Goal: Information Seeking & Learning: Compare options

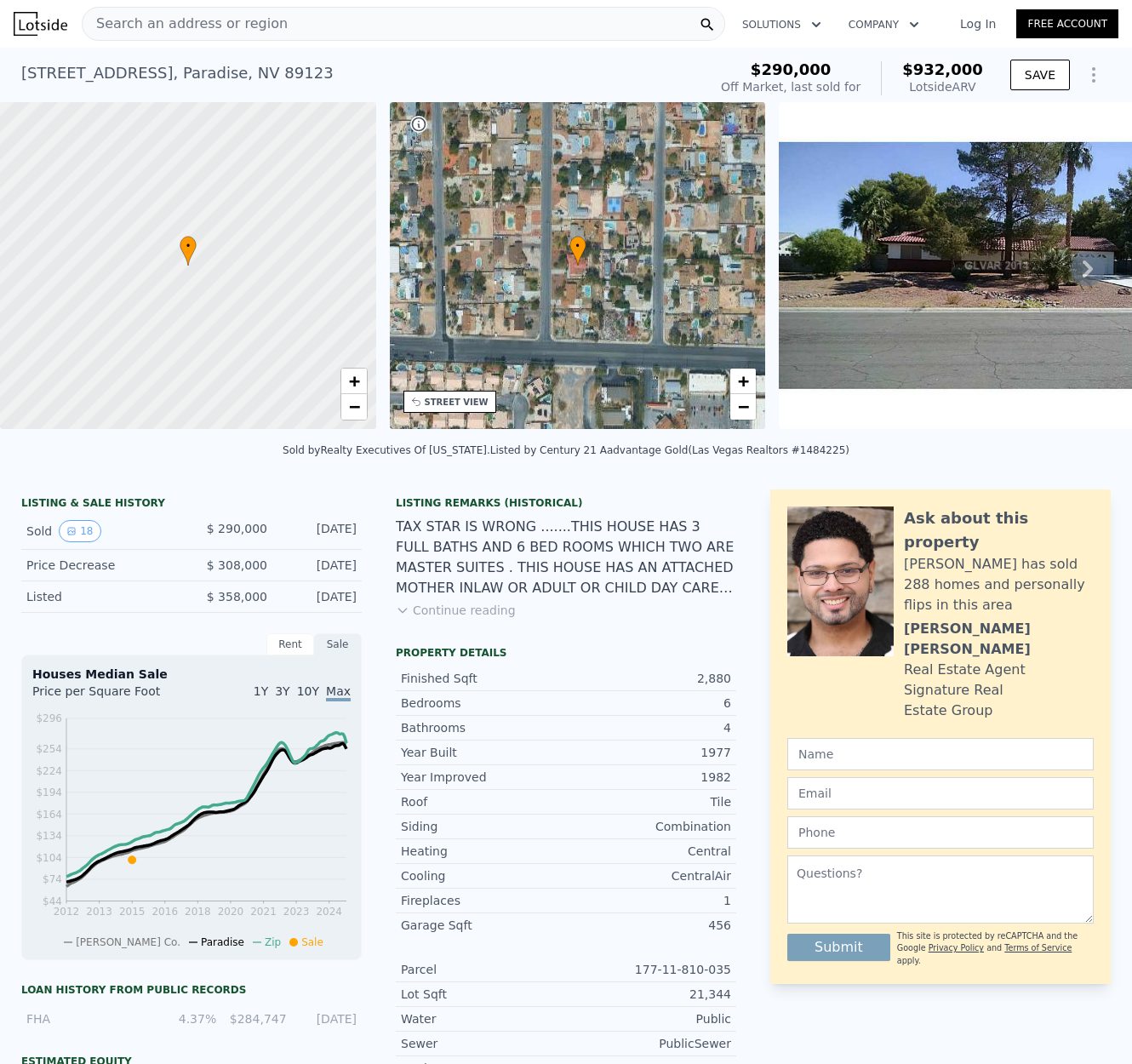
click at [224, 34] on div "Search an address or region" at bounding box center [185, 23] width 205 height 32
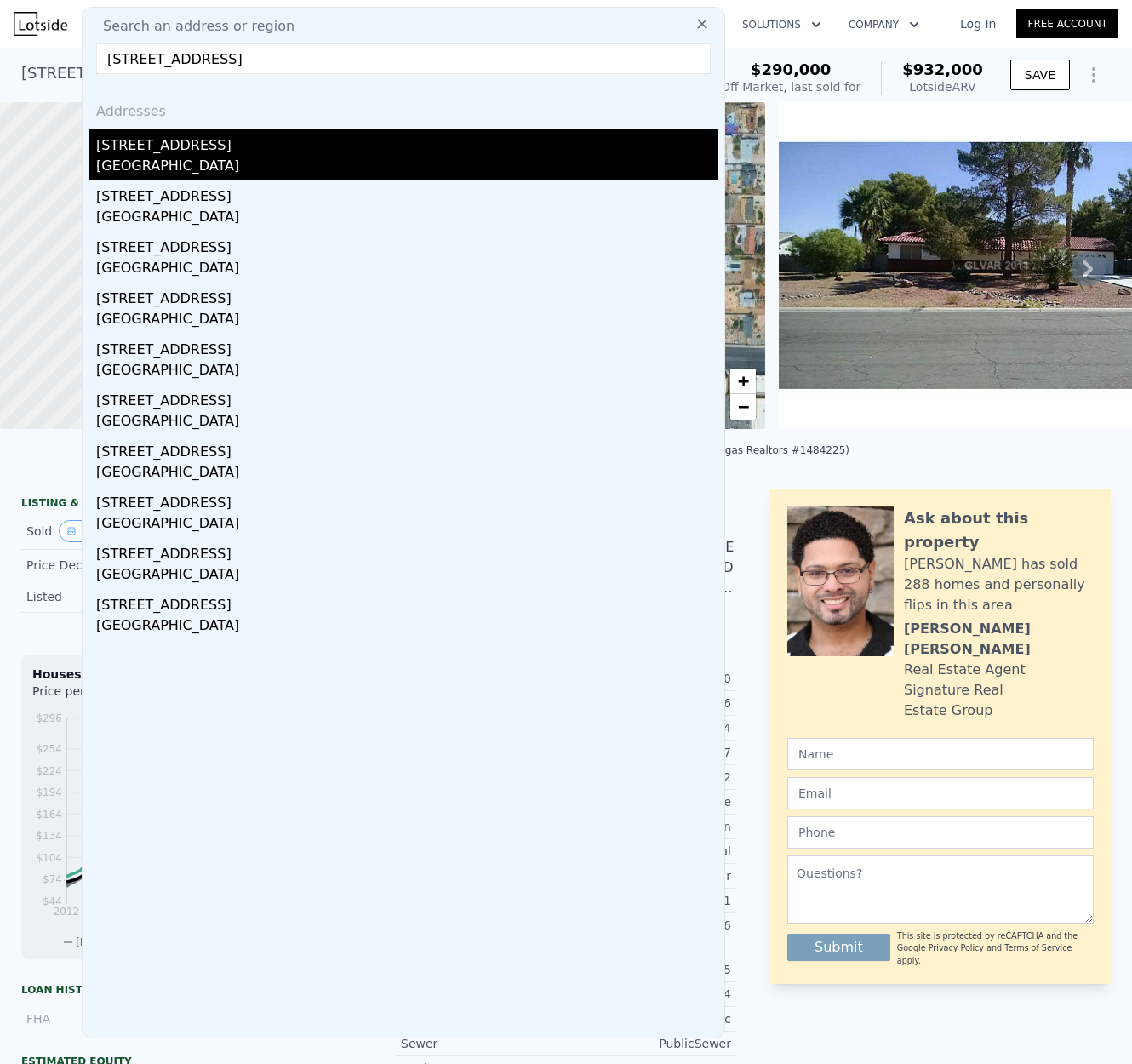
type input "6302 Valley Stream Dr, Cumming, GA 30040"
click at [190, 138] on div "6302 Valley Stream Drive" at bounding box center [407, 142] width 621 height 27
type input "4"
type input "6"
type input "2.5"
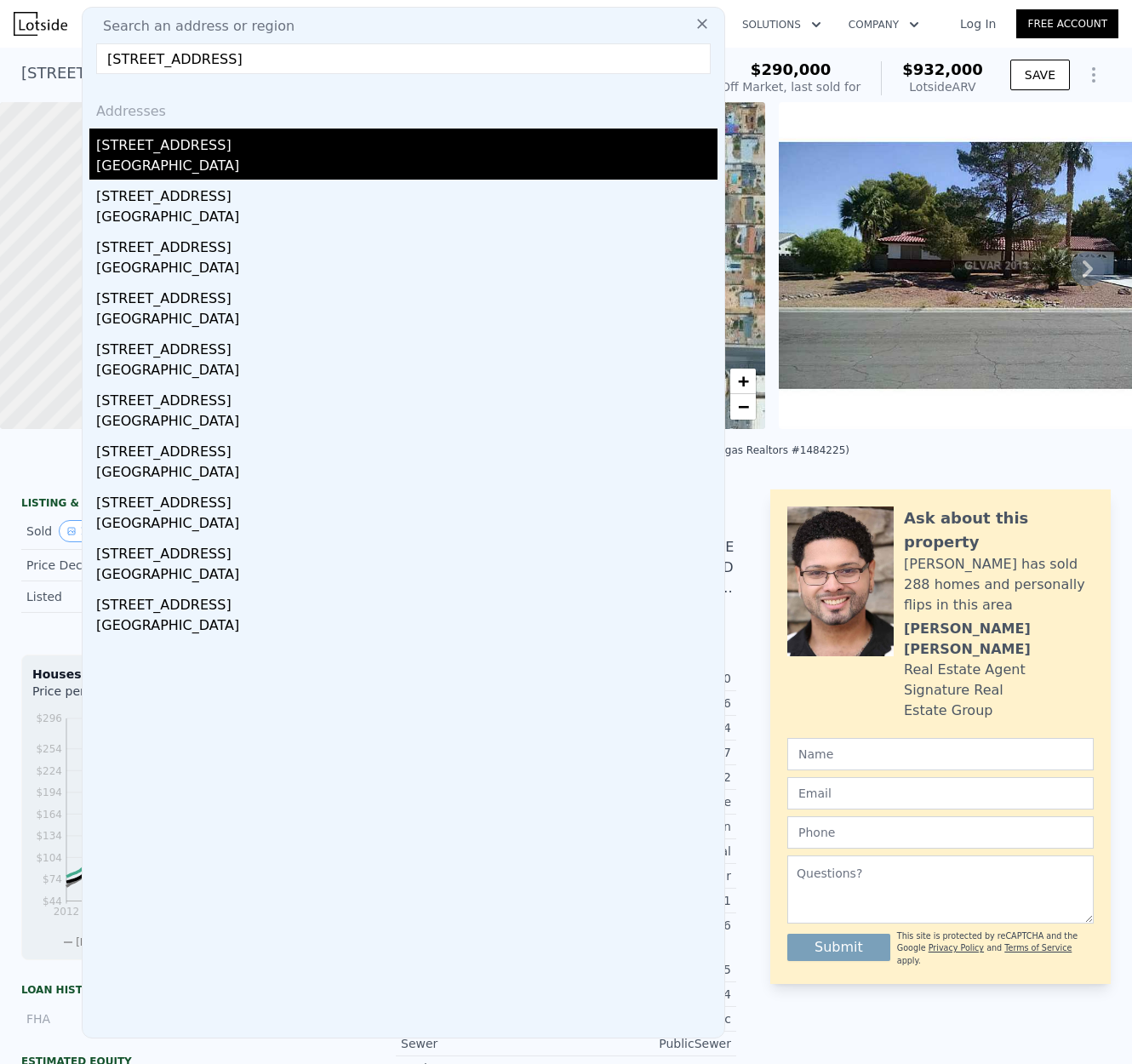
type input "5"
type input "2270"
type input "3939"
type input "42253.2"
type input "104979.6"
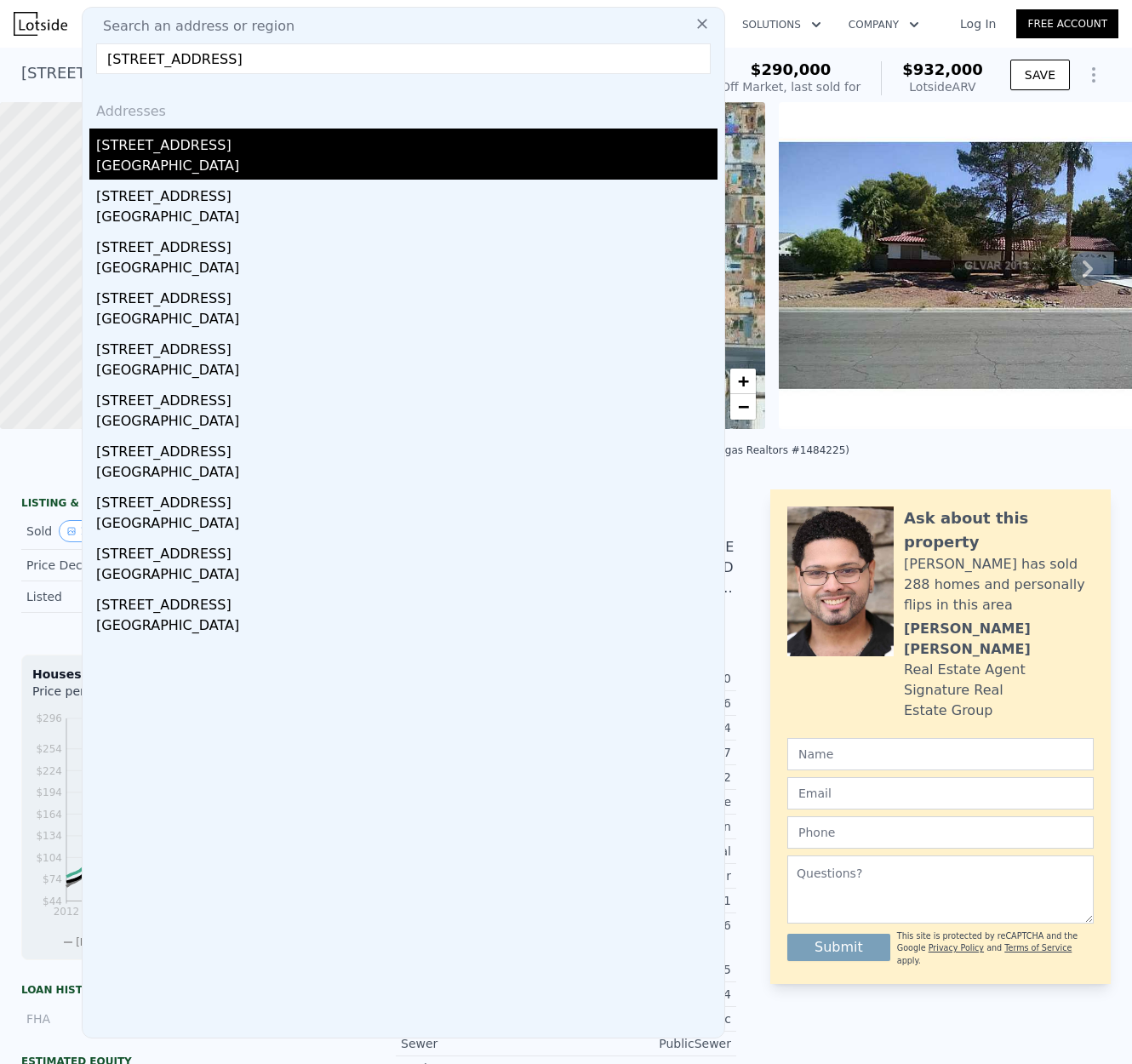
type input "$ 758,000"
type input "5"
type input "$ 30,002"
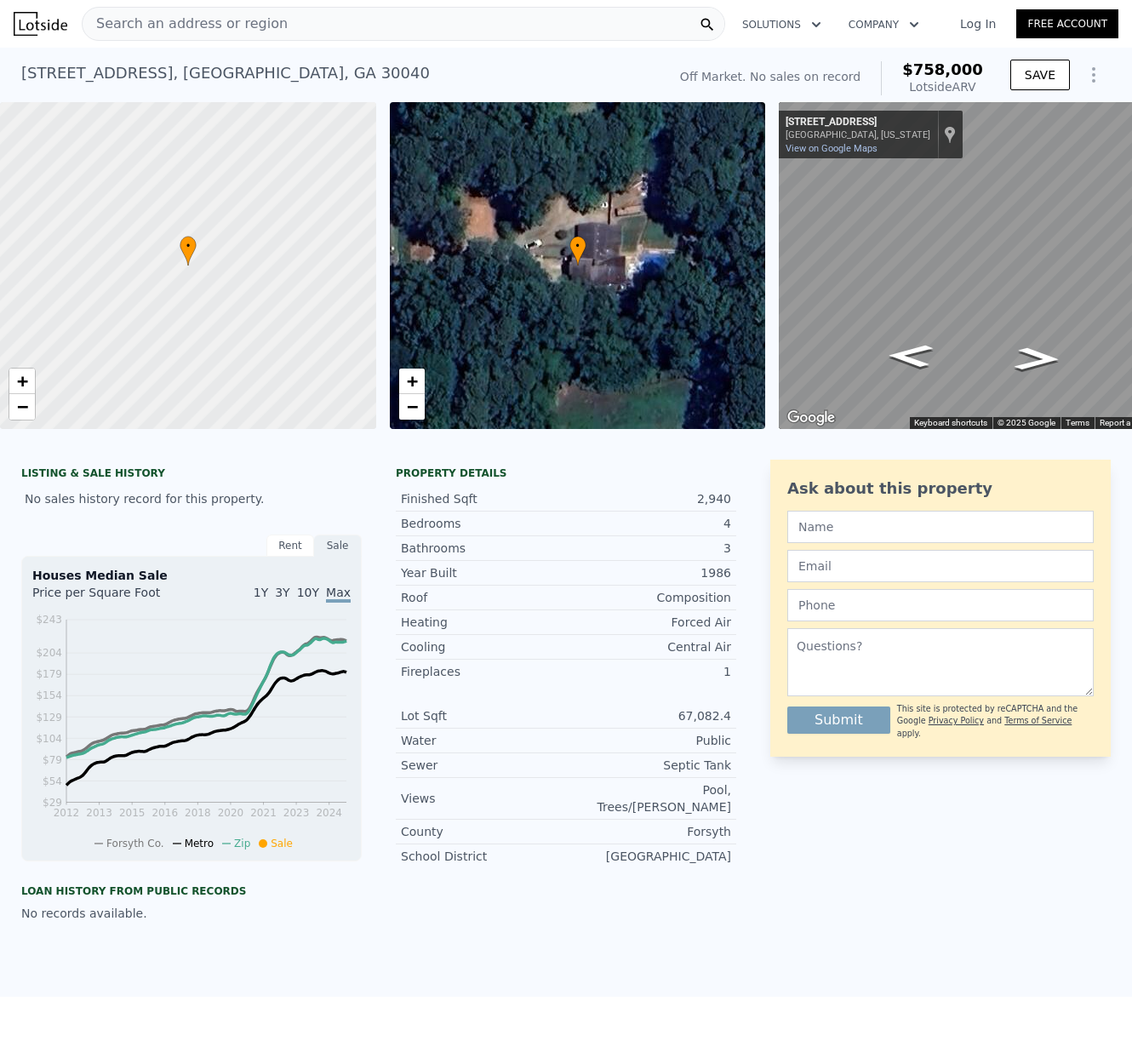
click at [178, 67] on div "6302 Valley Stream Drive , Forsyth County , GA 30040" at bounding box center [225, 72] width 409 height 23
copy div "6302 Valley Stream Drive , Forsyth County , GA 30040 No sales on record (~ARV $…"
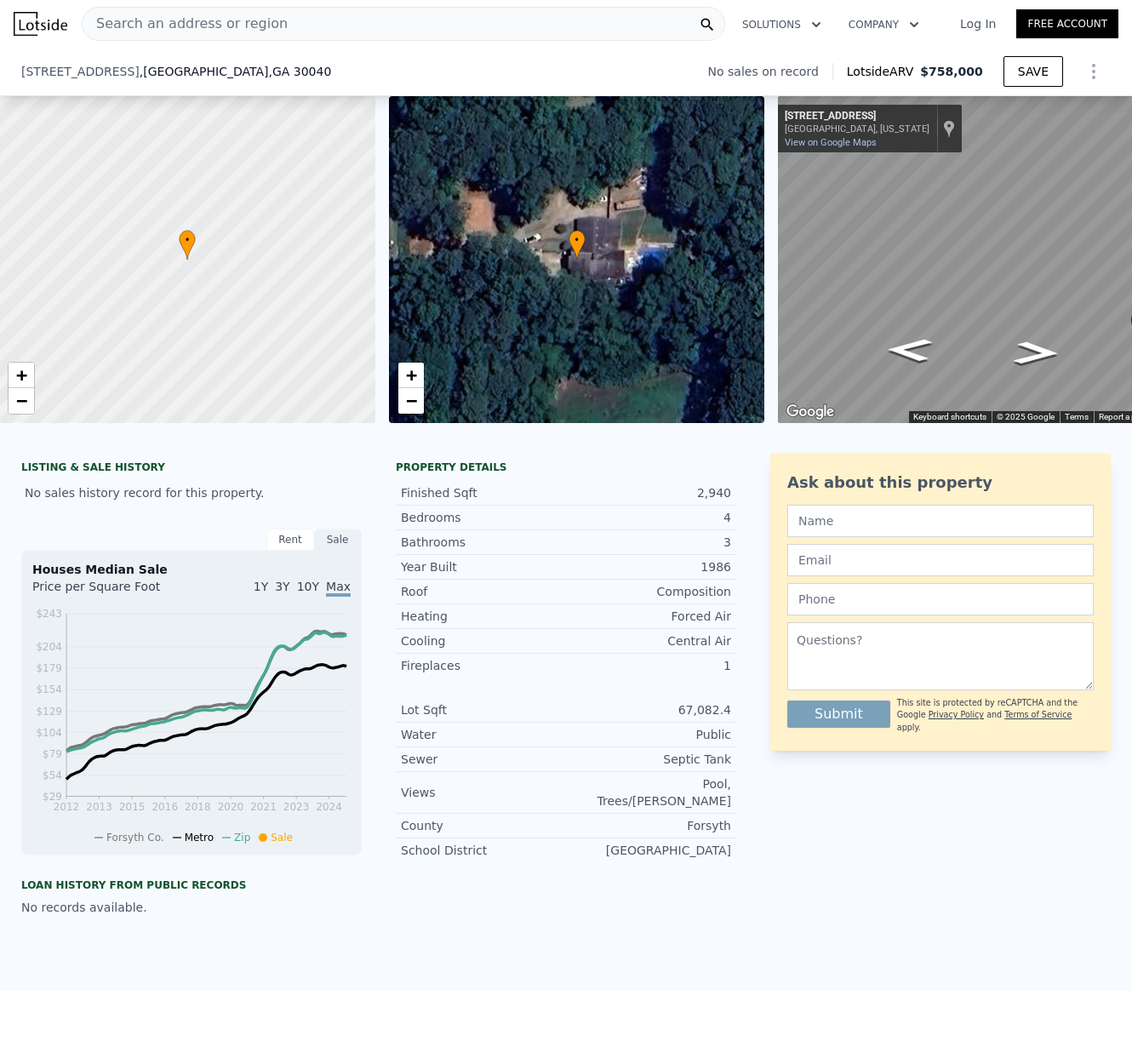
type input "$ 730,000"
checkbox input "true"
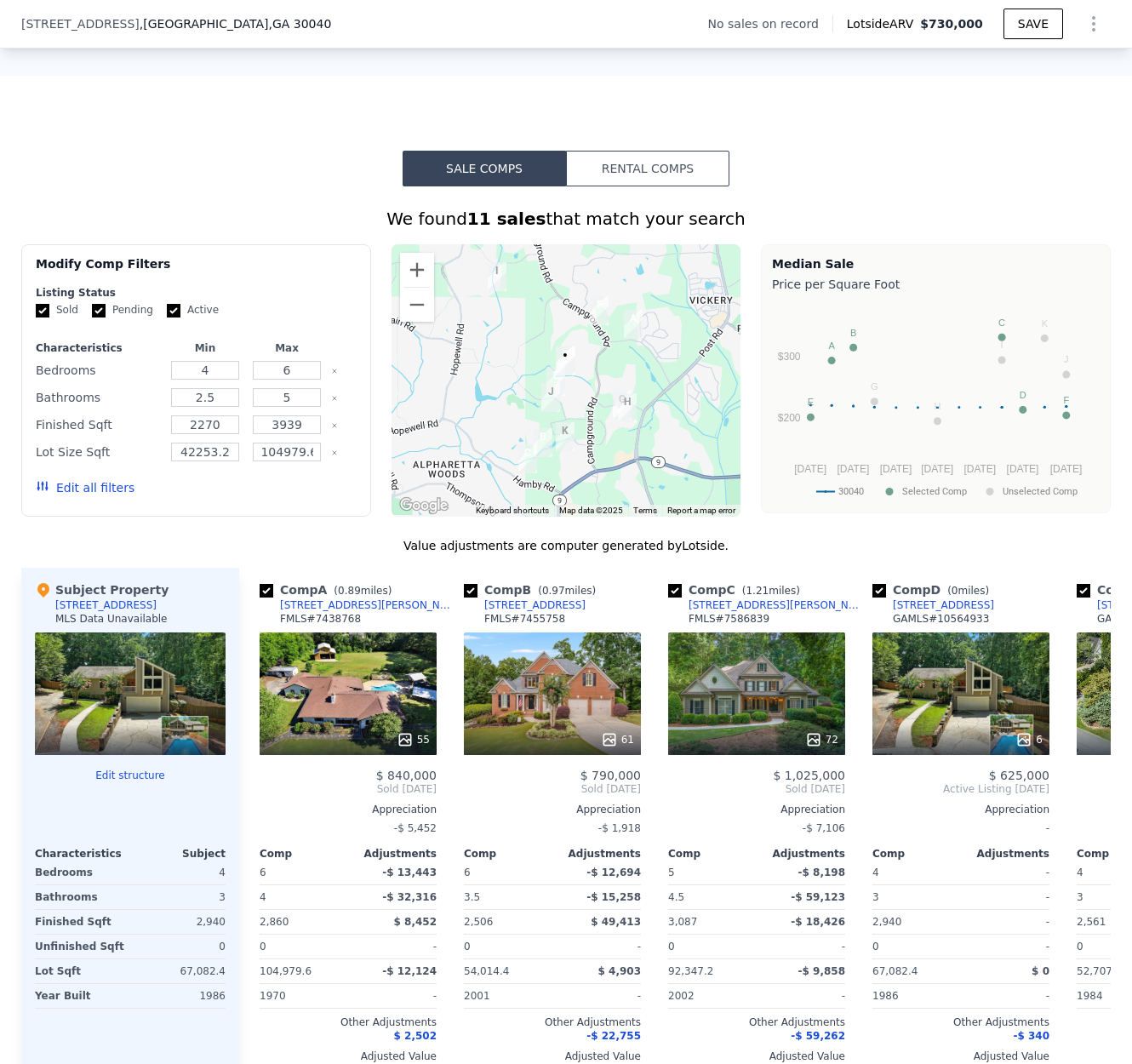
scroll to position [967, 0]
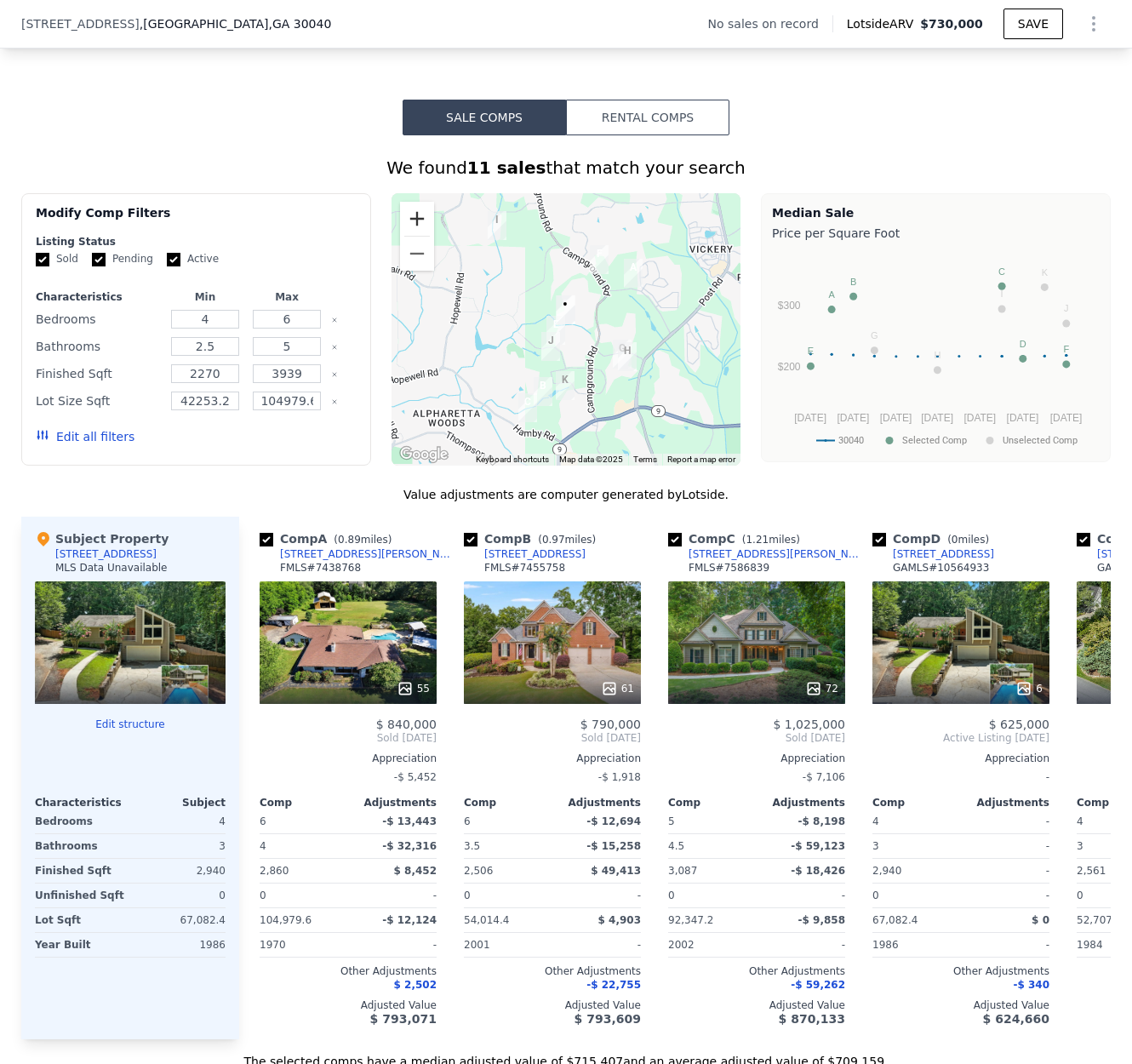
click at [407, 224] on button "Zoom in" at bounding box center [417, 218] width 34 height 34
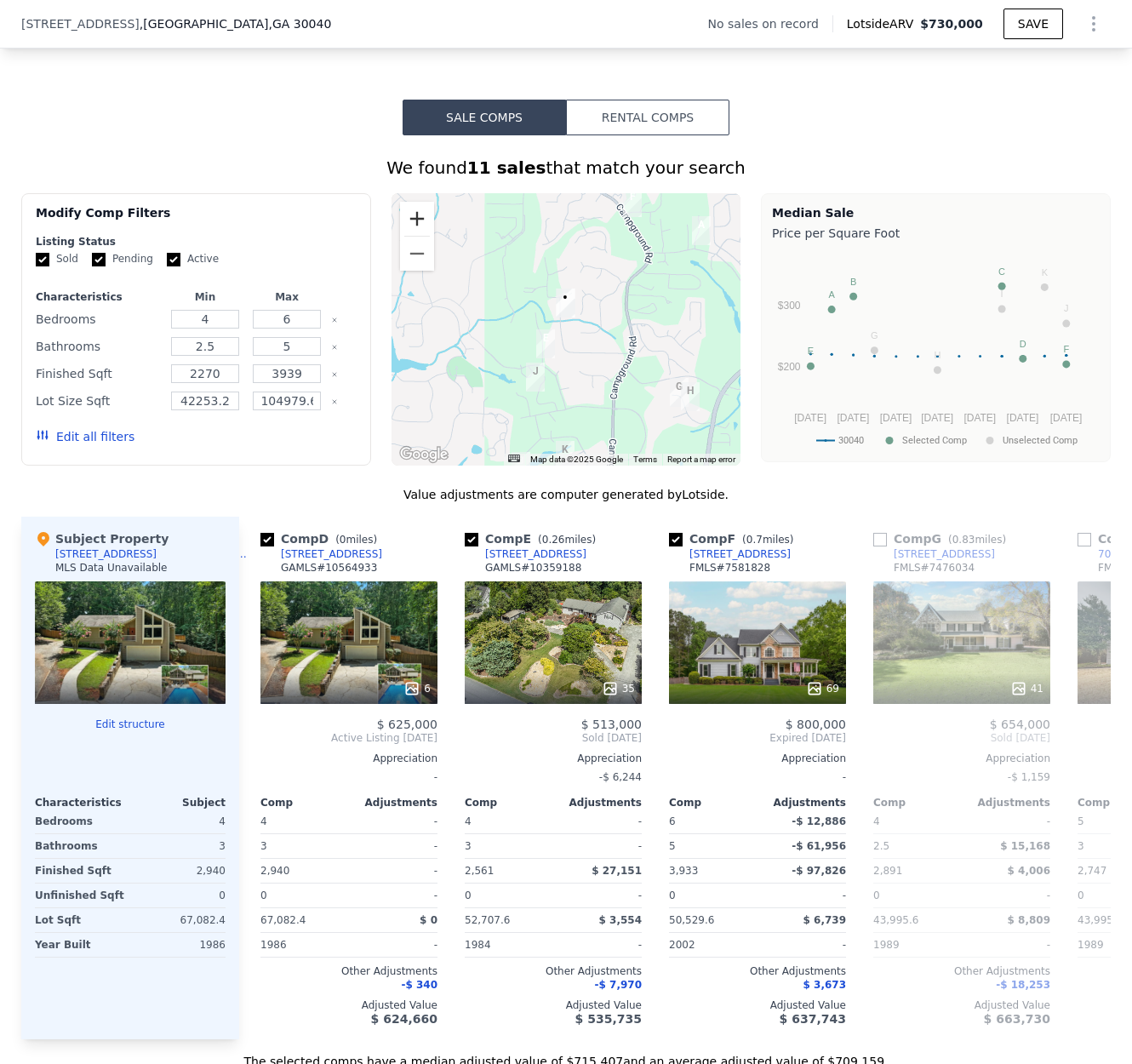
scroll to position [0, 623]
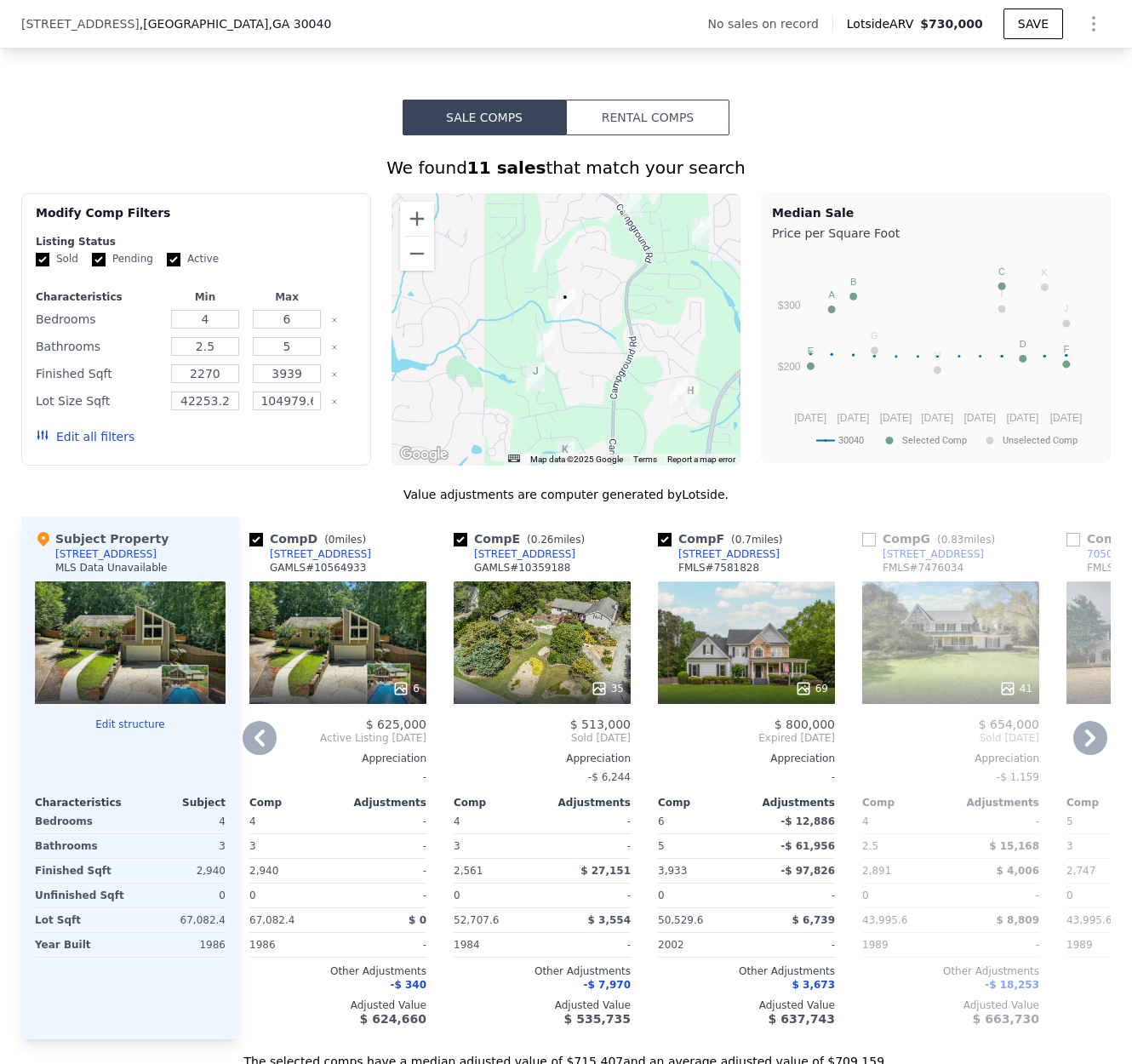
click at [924, 561] on div "7125 Derby Trl" at bounding box center [934, 554] width 101 height 14
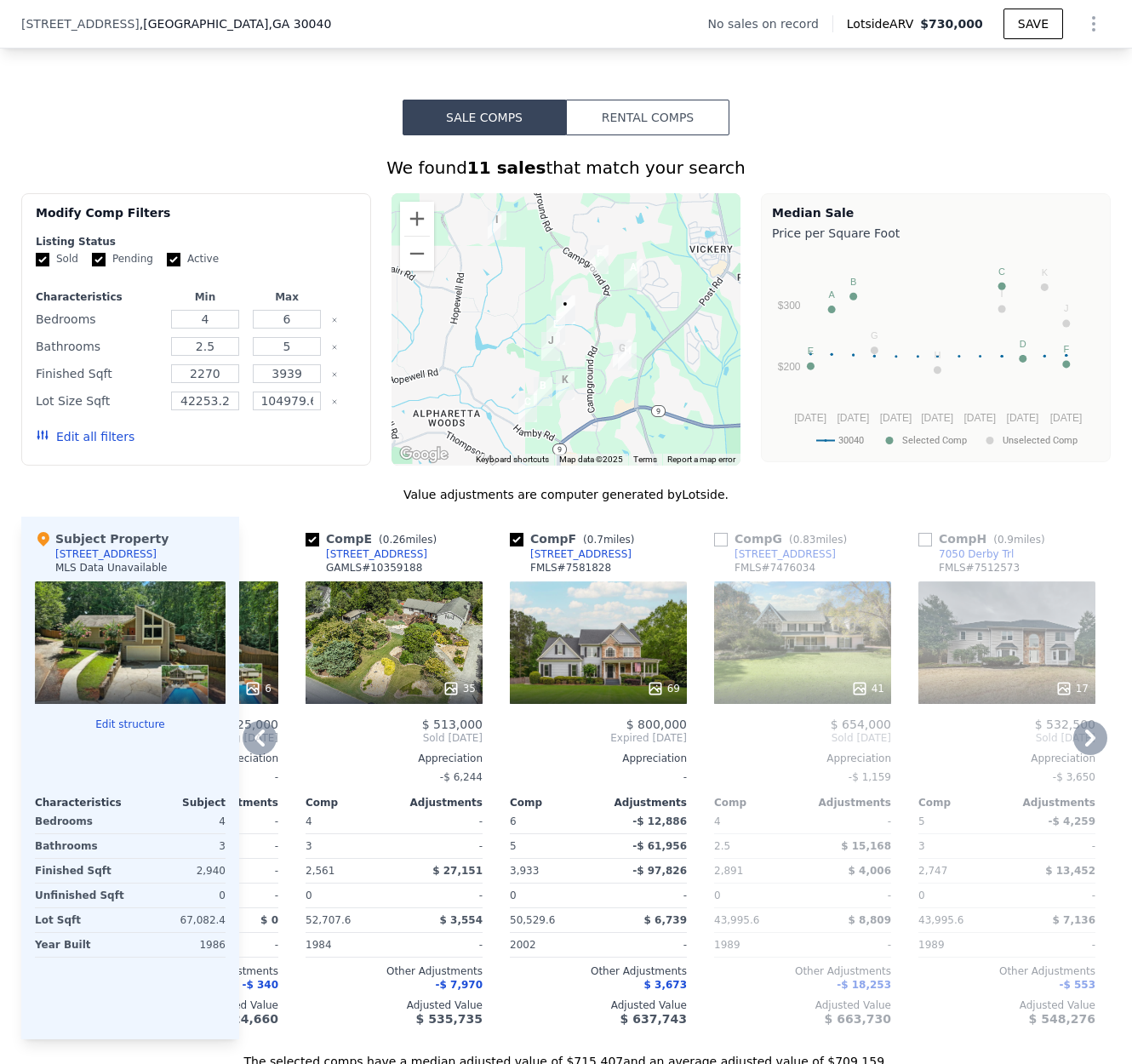
scroll to position [967, 0]
click at [999, 683] on div "17" at bounding box center [1008, 641] width 178 height 123
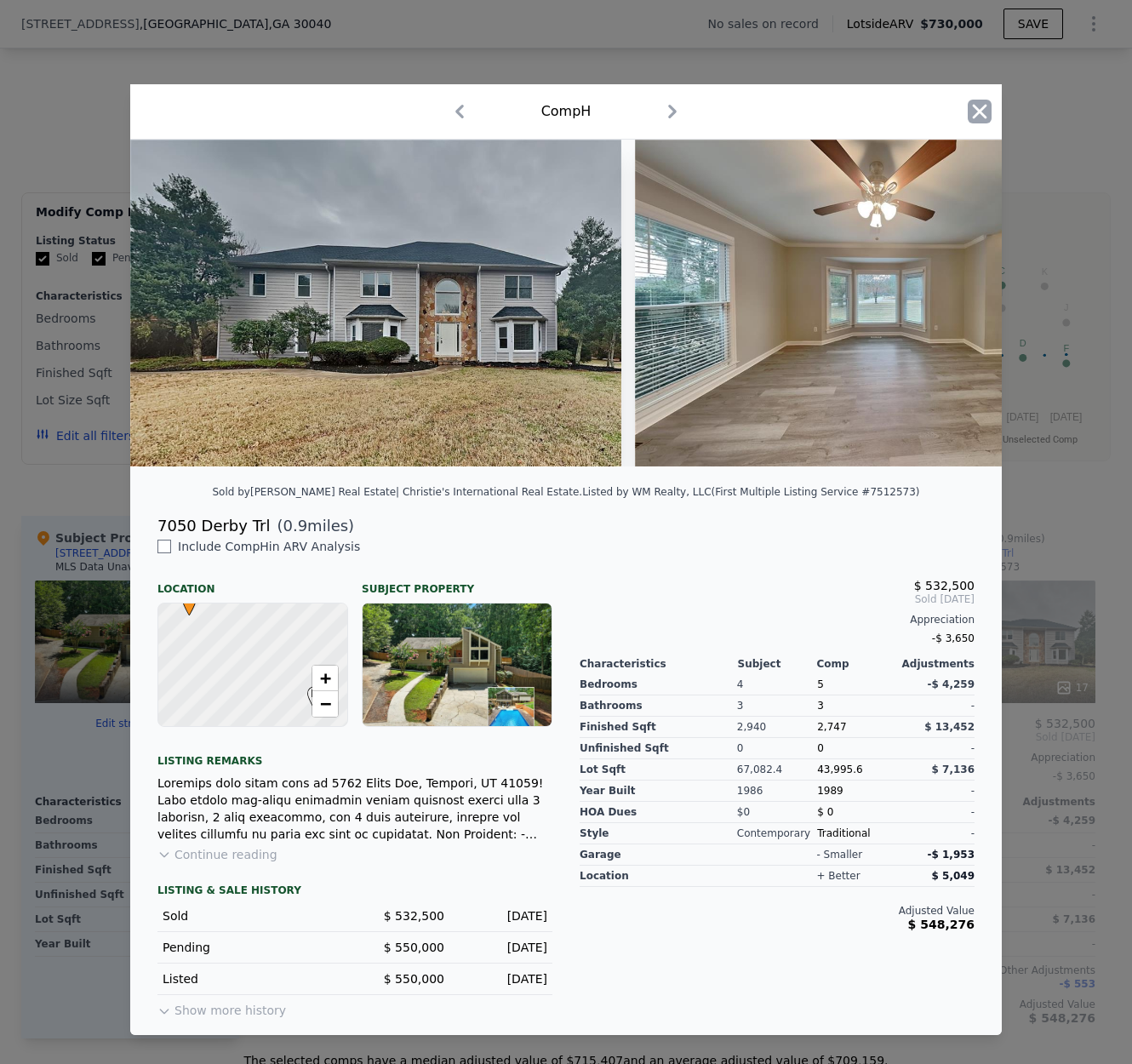
click at [973, 104] on icon "button" at bounding box center [979, 110] width 23 height 23
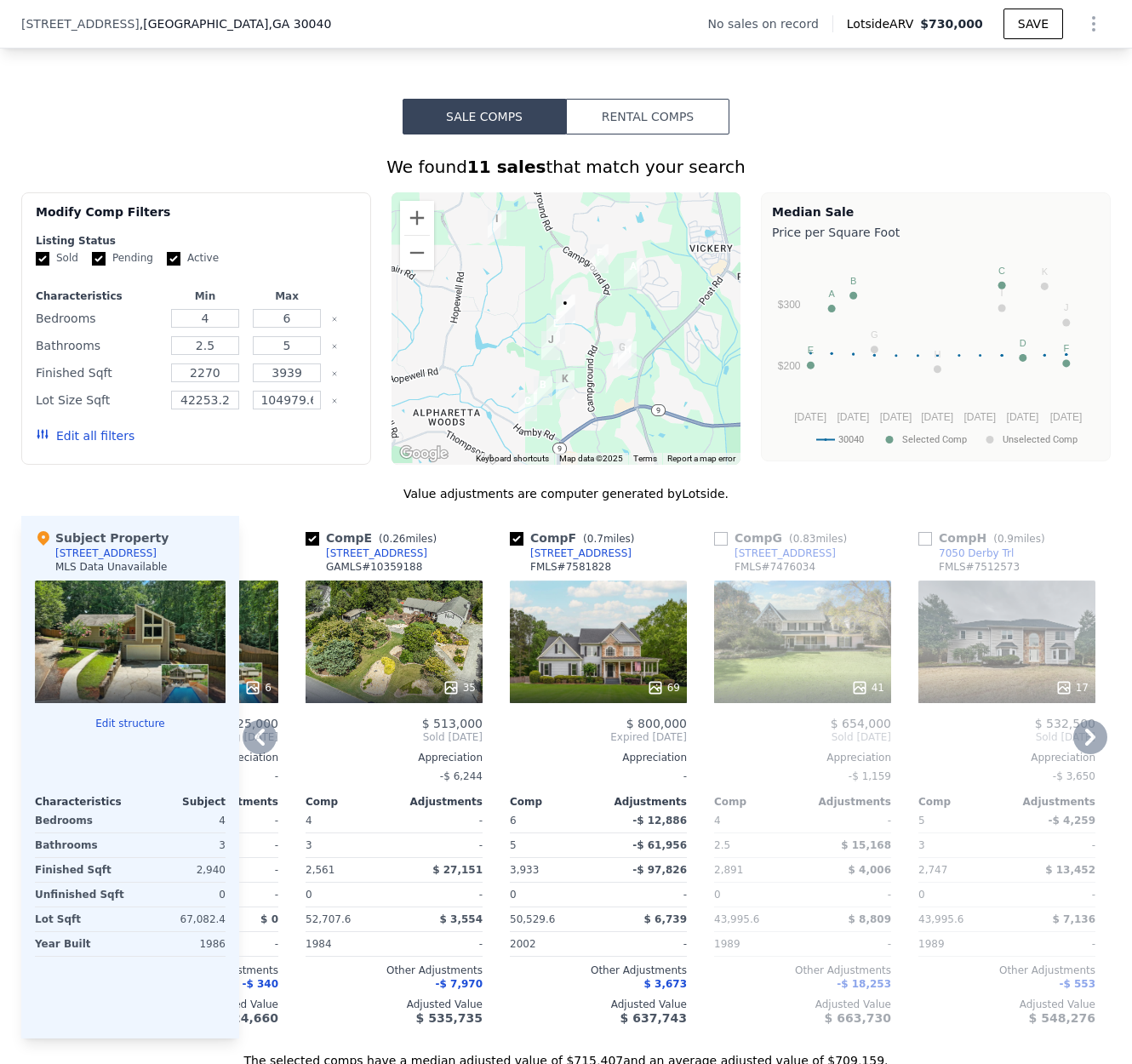
click at [973, 560] on div "7050 Derby Trl" at bounding box center [976, 553] width 75 height 14
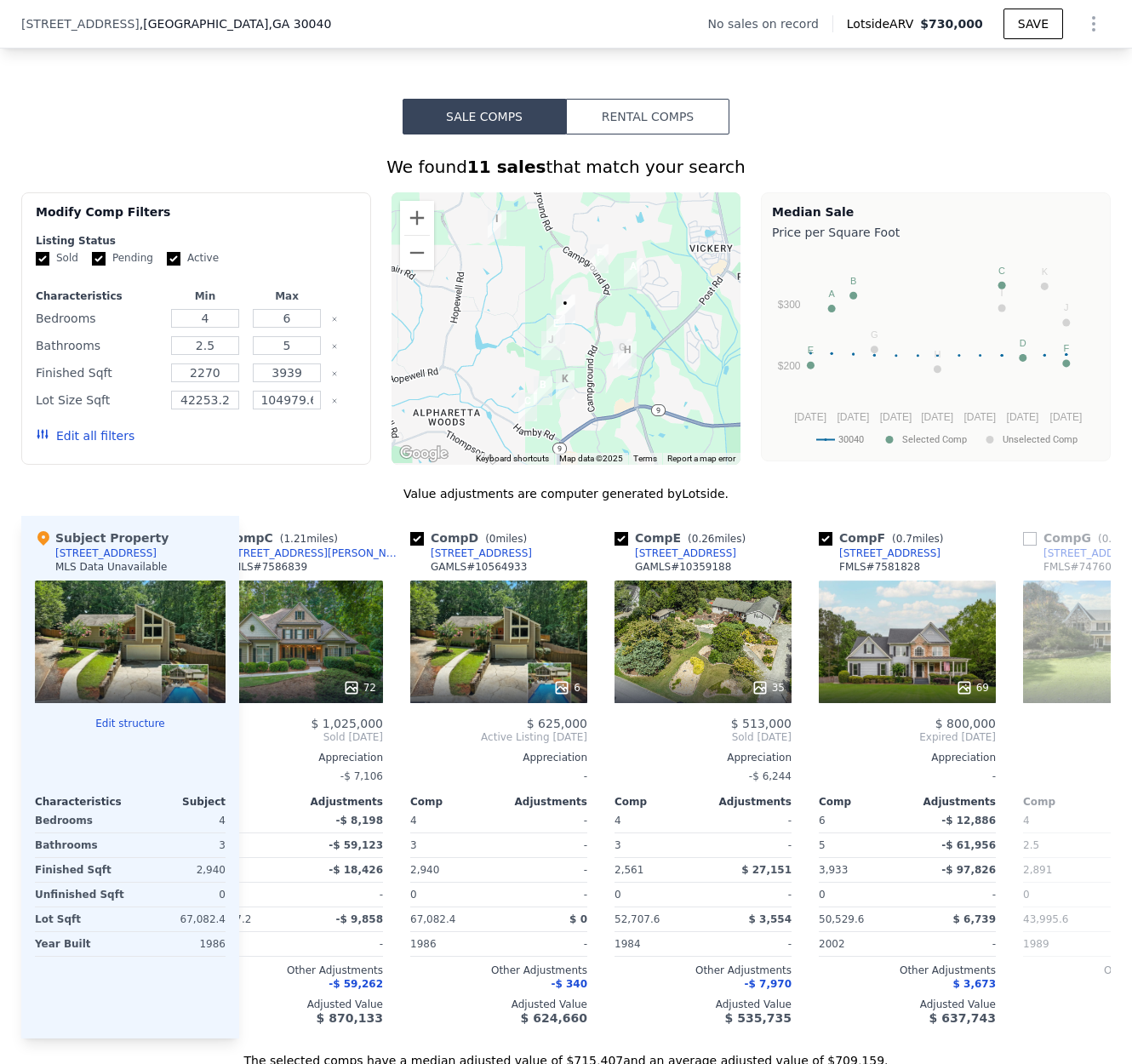
scroll to position [0, 465]
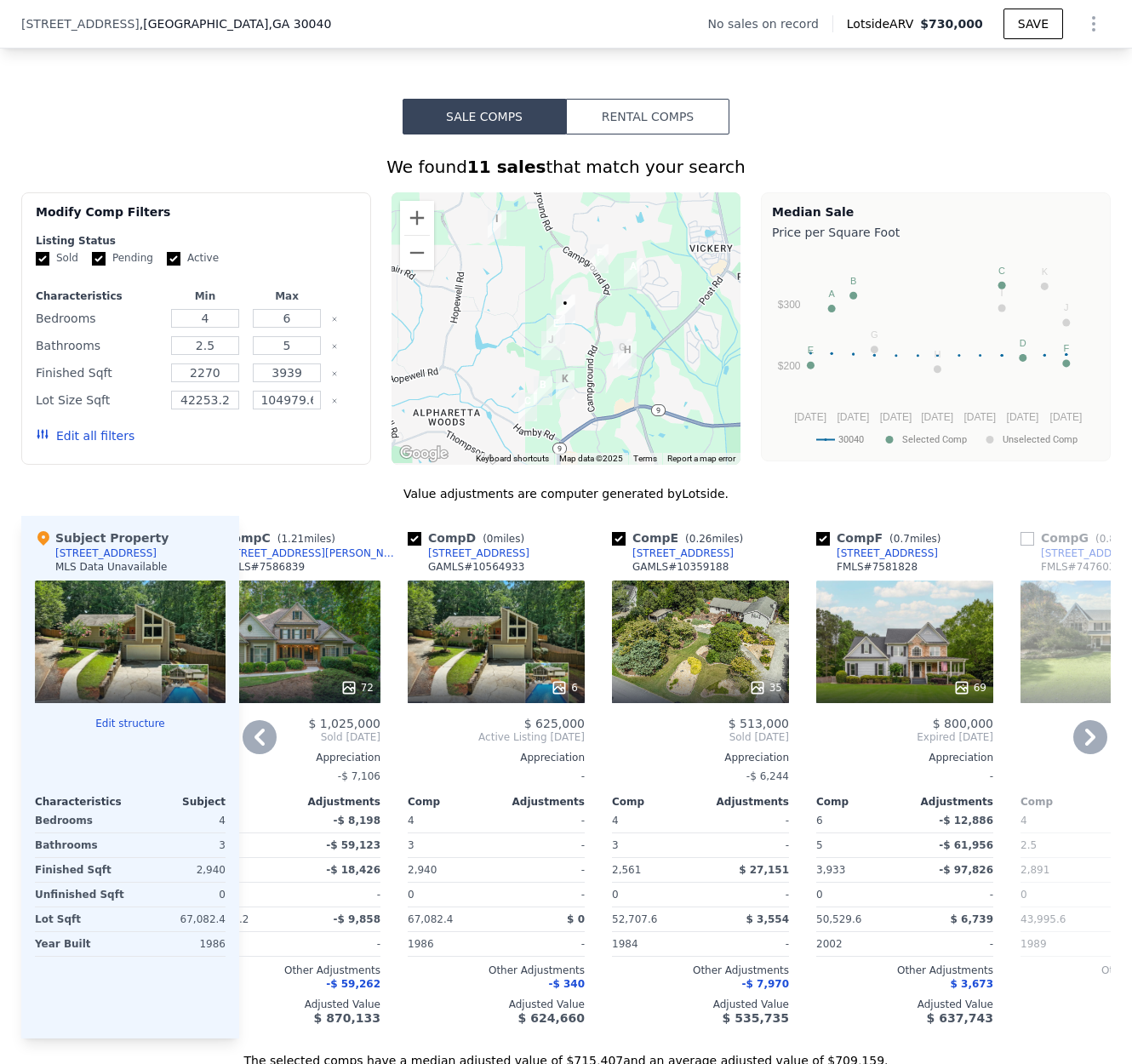
click at [652, 560] on div "[STREET_ADDRESS]" at bounding box center [683, 553] width 101 height 14
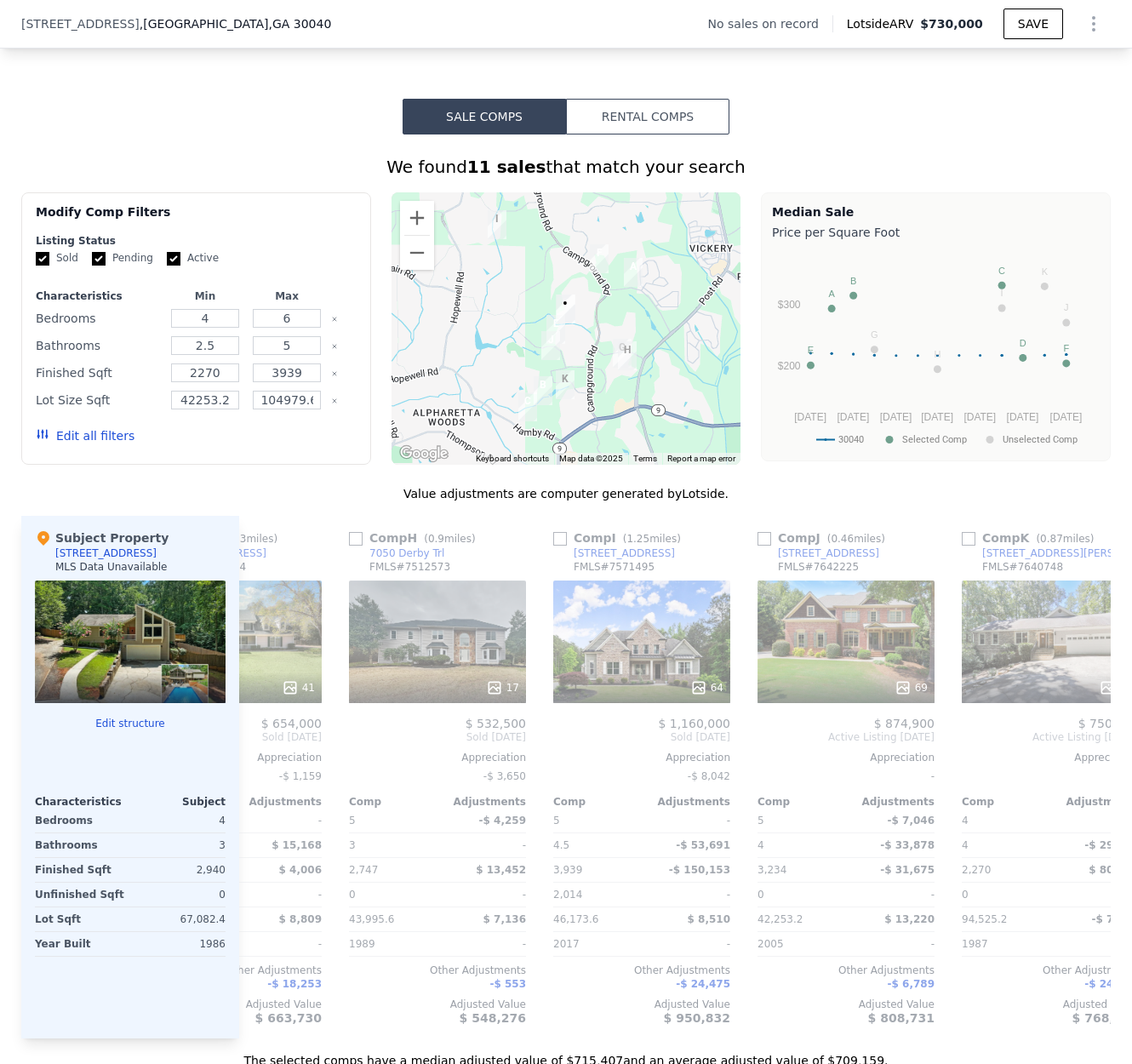
scroll to position [0, 1417]
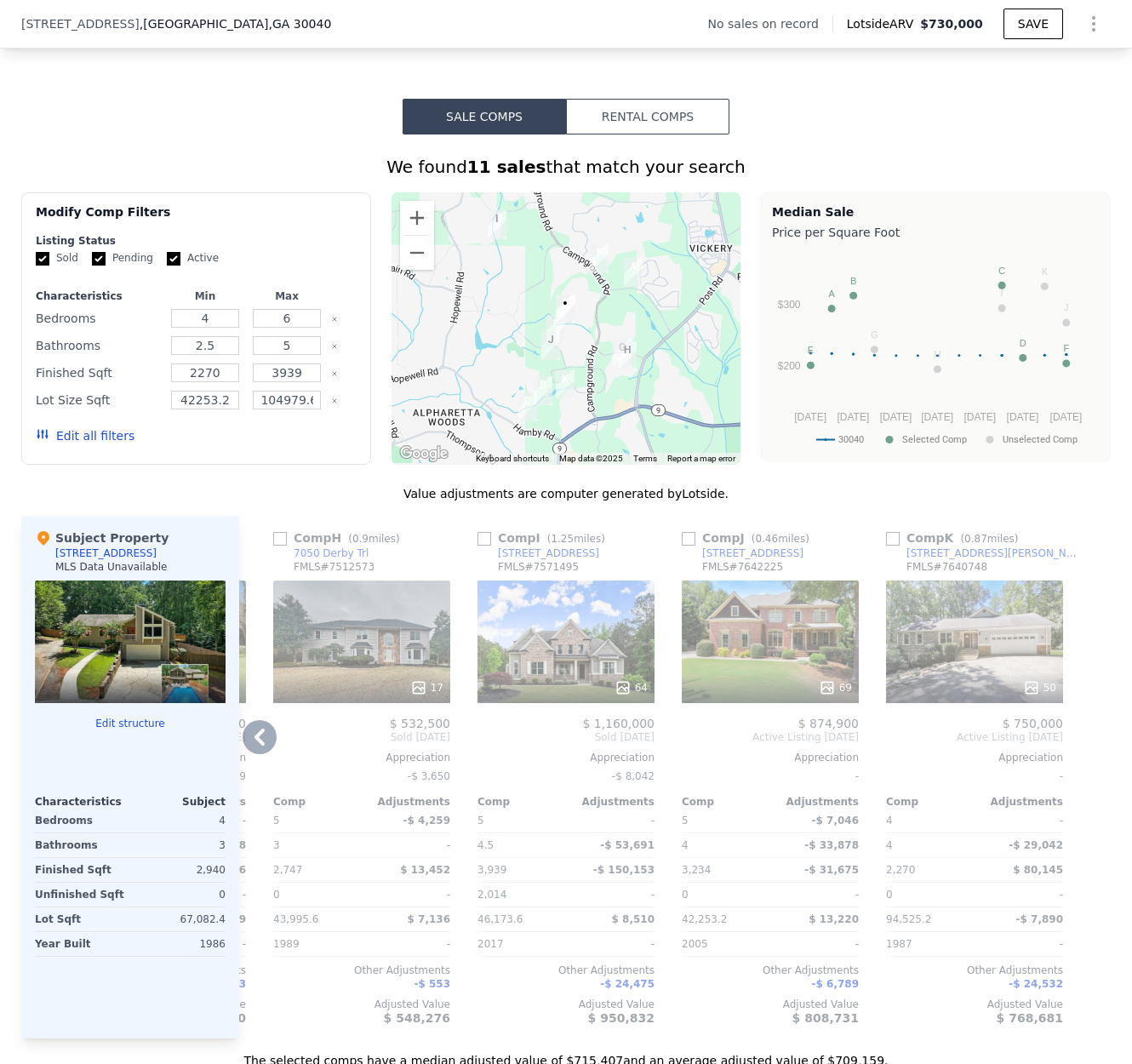
click at [956, 560] on div "[STREET_ADDRESS][PERSON_NAME]" at bounding box center [995, 553] width 178 height 14
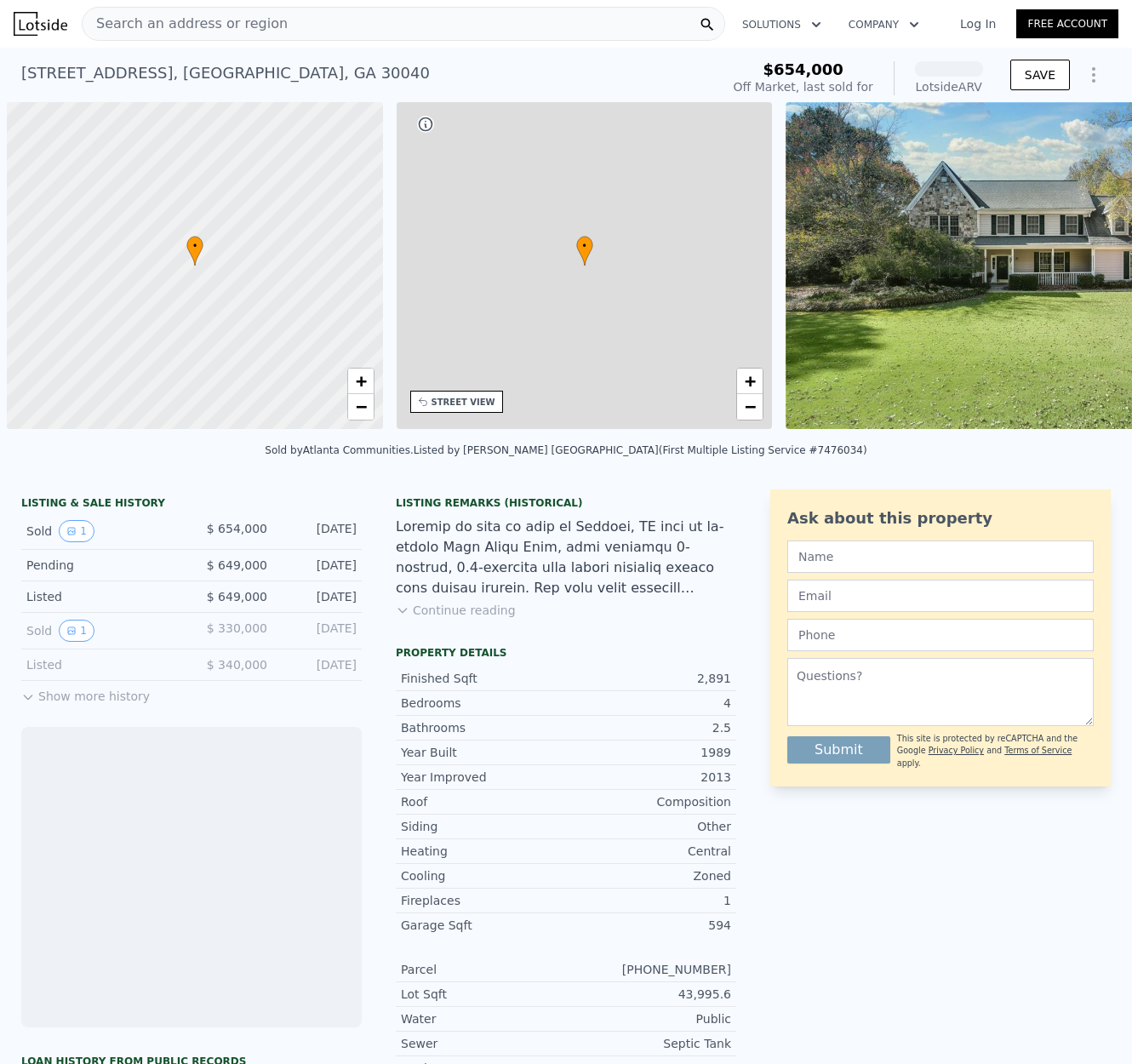
scroll to position [0, 7]
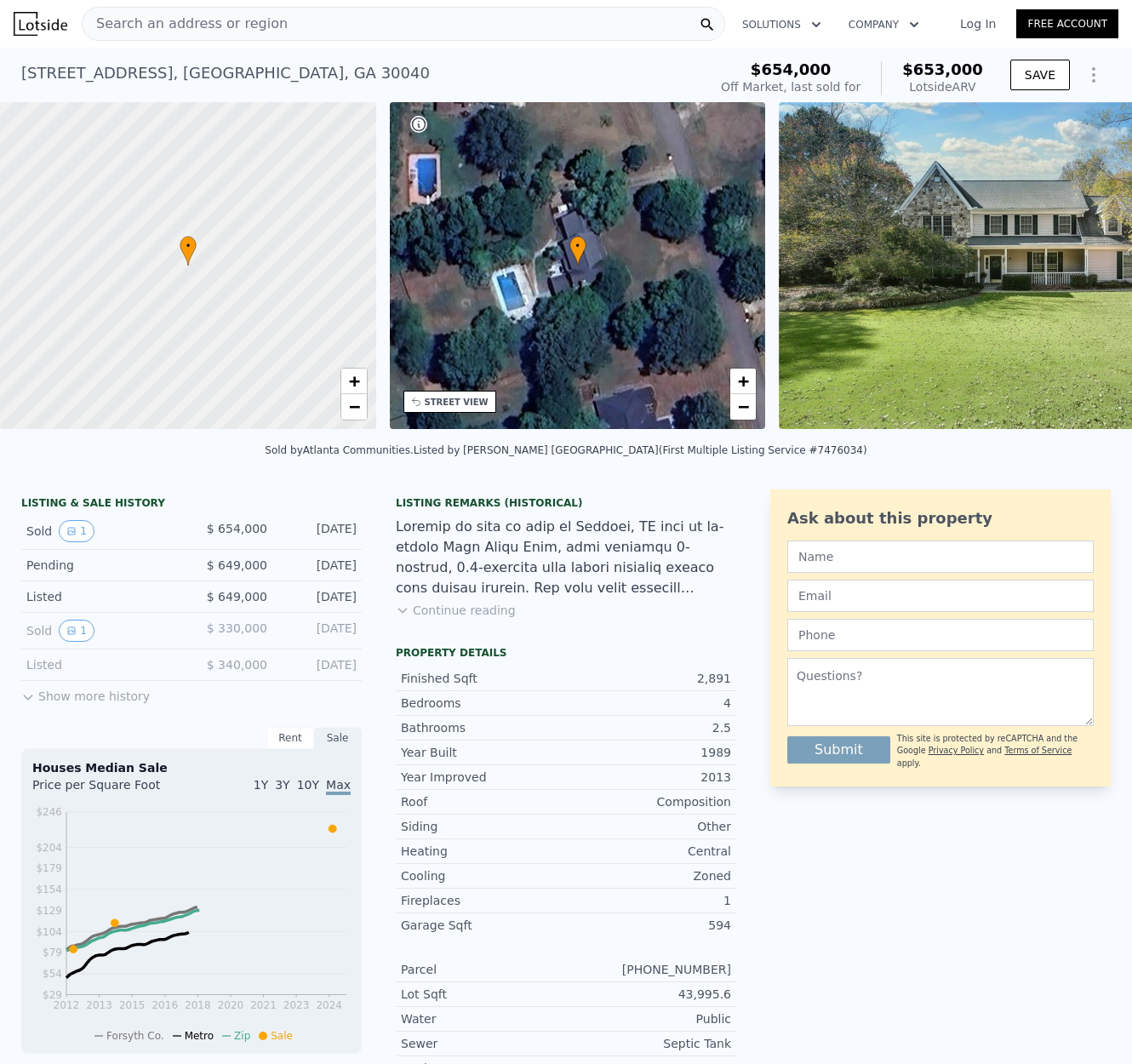
click at [230, 71] on div "7125 Derby Trl , Forsyth County , GA 30040" at bounding box center [225, 72] width 409 height 23
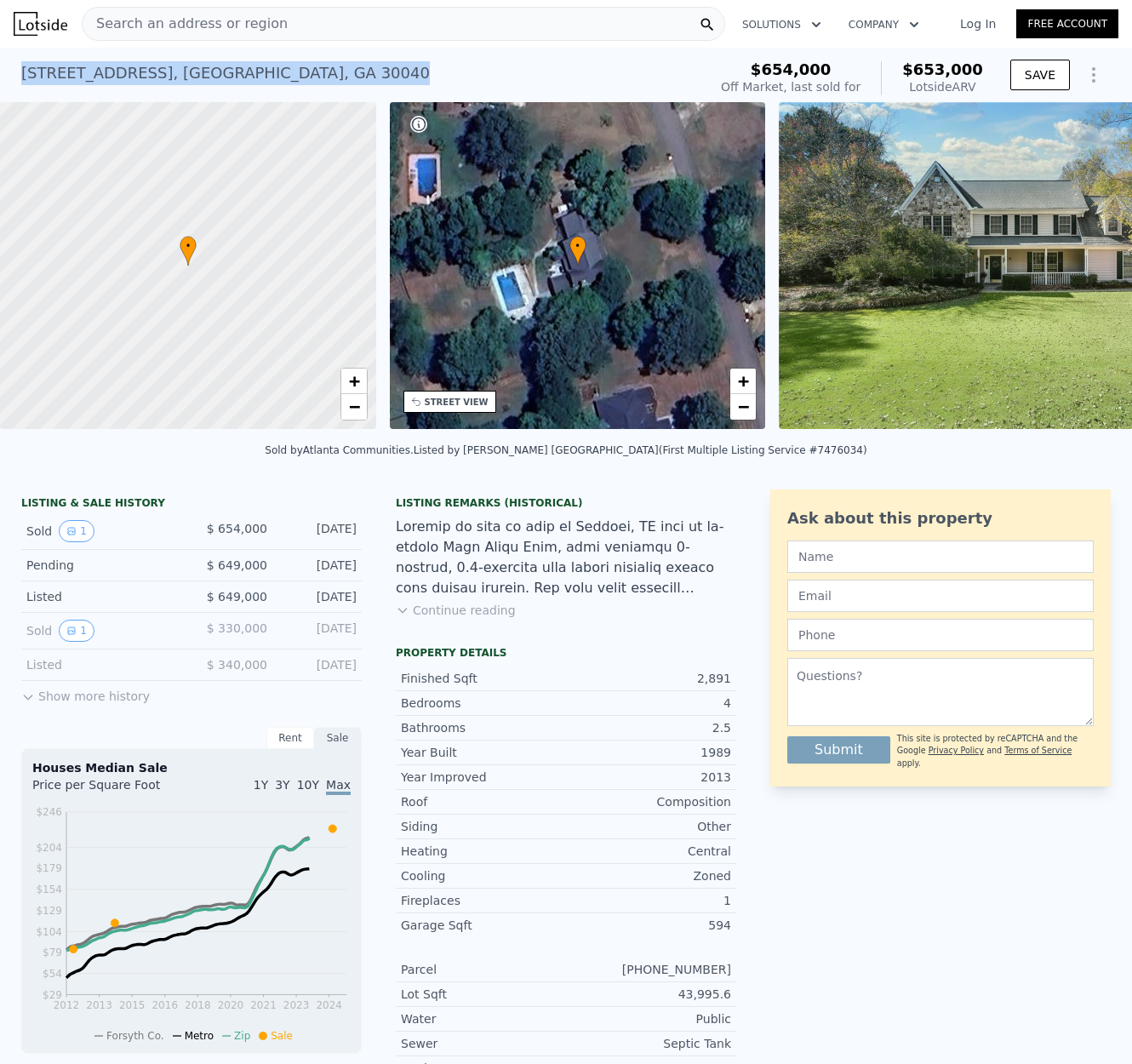
click at [230, 71] on div "7125 Derby Trl , Forsyth County , GA 30040" at bounding box center [225, 72] width 409 height 23
copy div "7125 Derby Trl , Forsyth County , GA 30040 Sold Dec 2024 for $654k (~ARV $653k )"
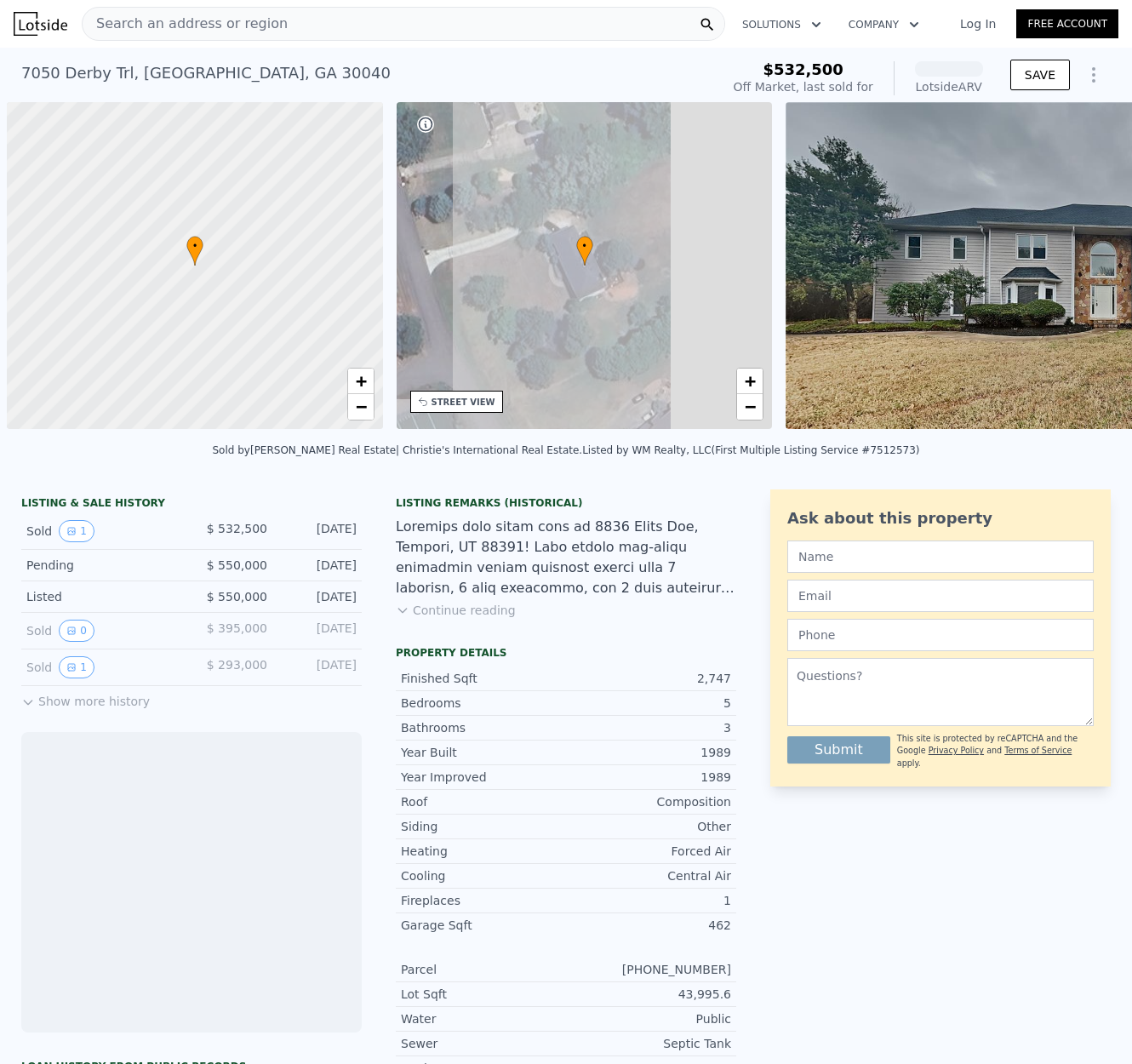
scroll to position [0, 7]
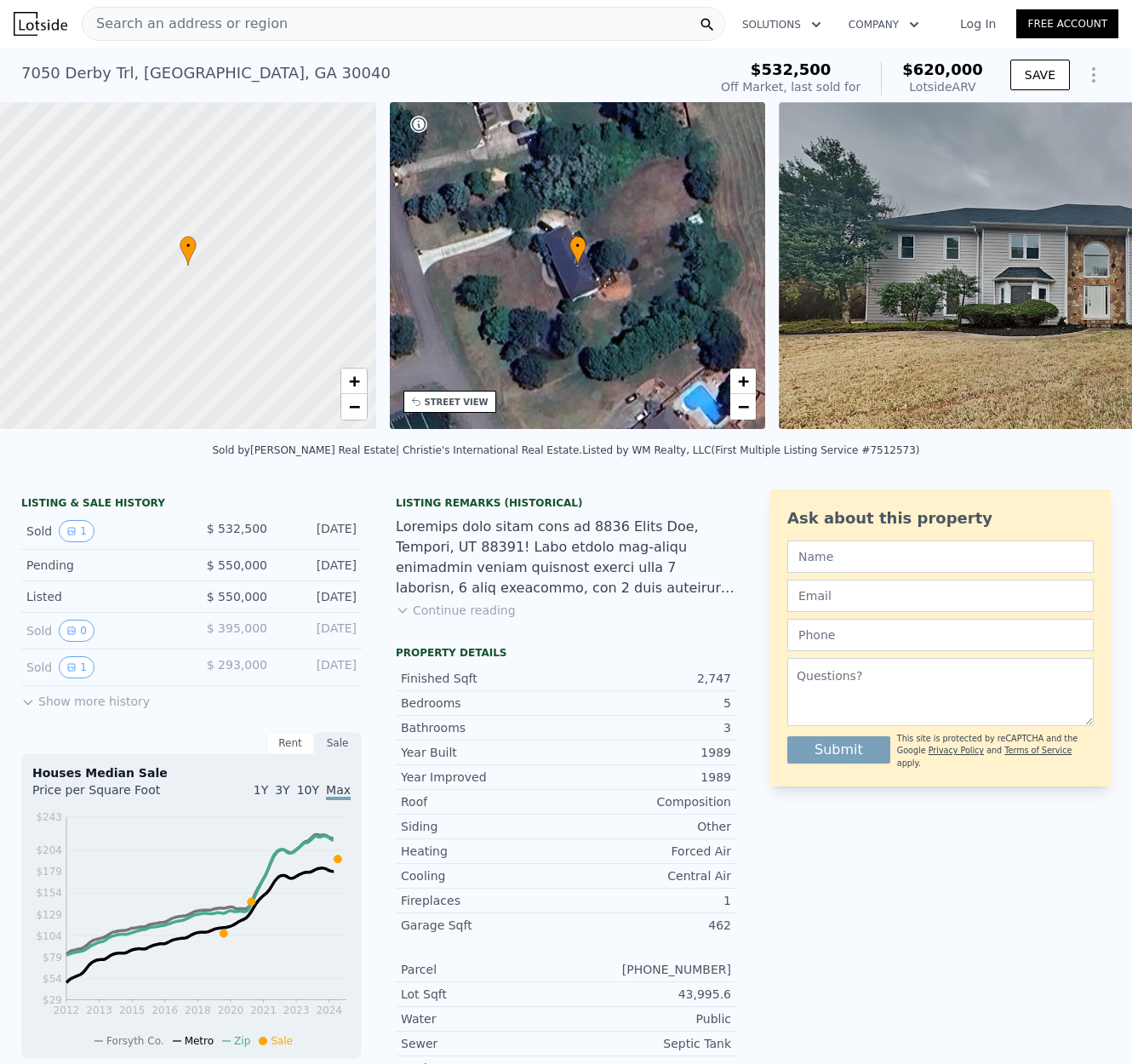
click at [231, 73] on div "[STREET_ADDRESS]" at bounding box center [205, 72] width 370 height 23
click at [231, 73] on div "7050 Derby Trl , Forsyth County , GA 30040" at bounding box center [205, 72] width 370 height 23
copy div "7050 Derby Trl , Forsyth County , GA 30040 Sold Mar 2025 for $532,500 (~ARV $62…"
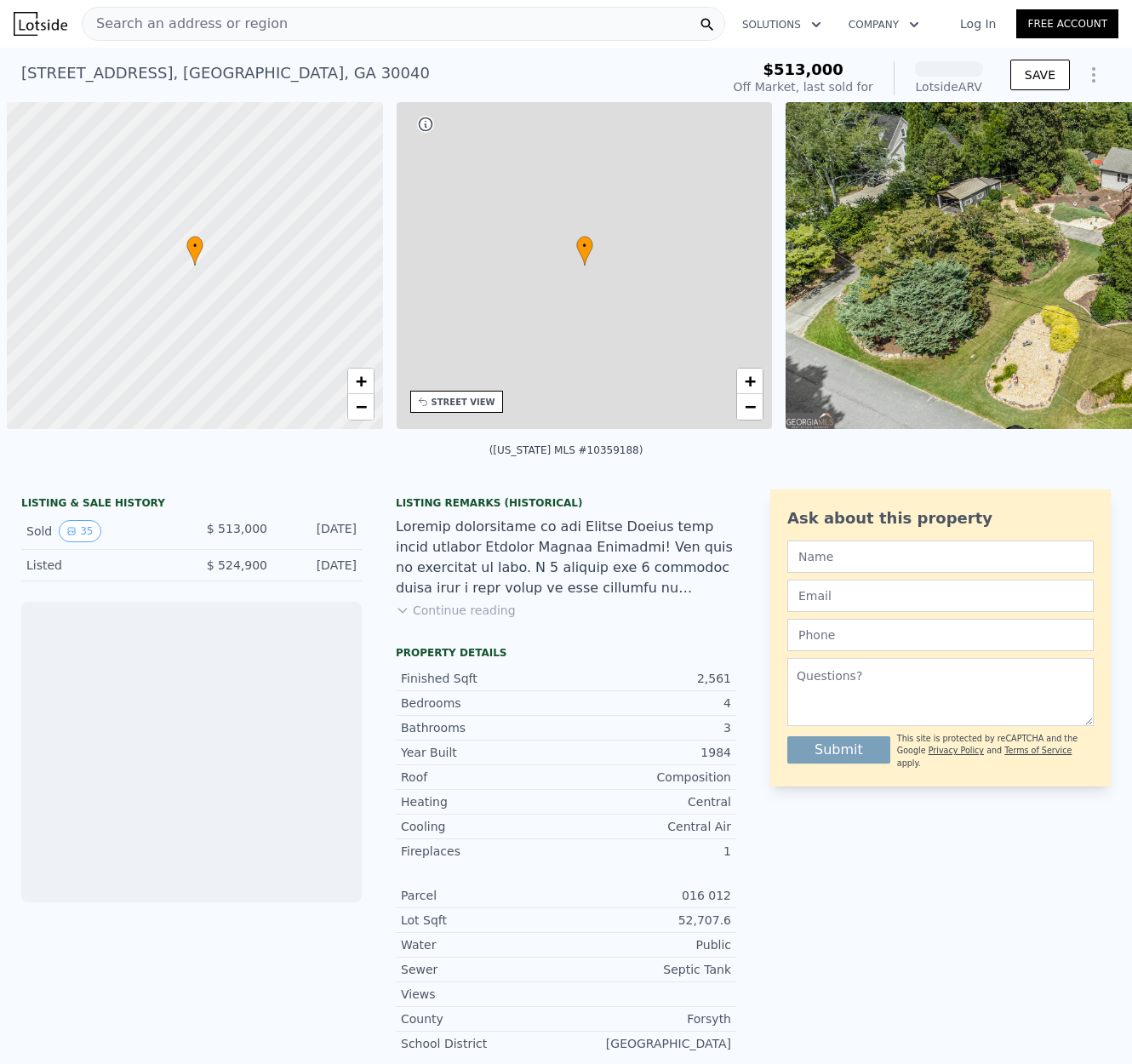
scroll to position [0, 7]
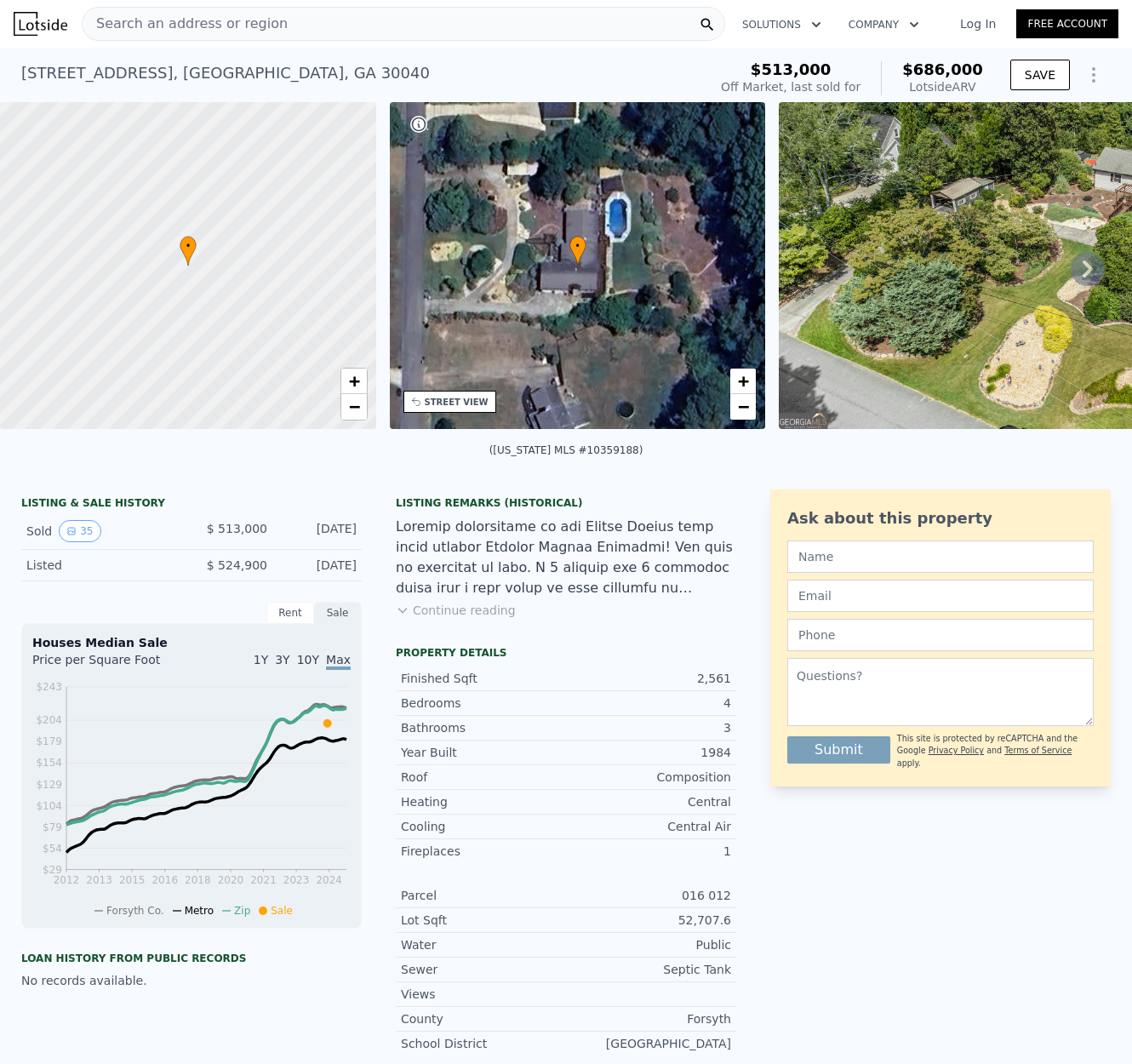
click at [228, 70] on div "6228 Lively Way , Forsyth County , GA 30040" at bounding box center [225, 72] width 409 height 23
copy div "6228 Lively Way , Forsyth County , GA 30040 Sold Sep 2024 for $513k (~ARV $686k…"
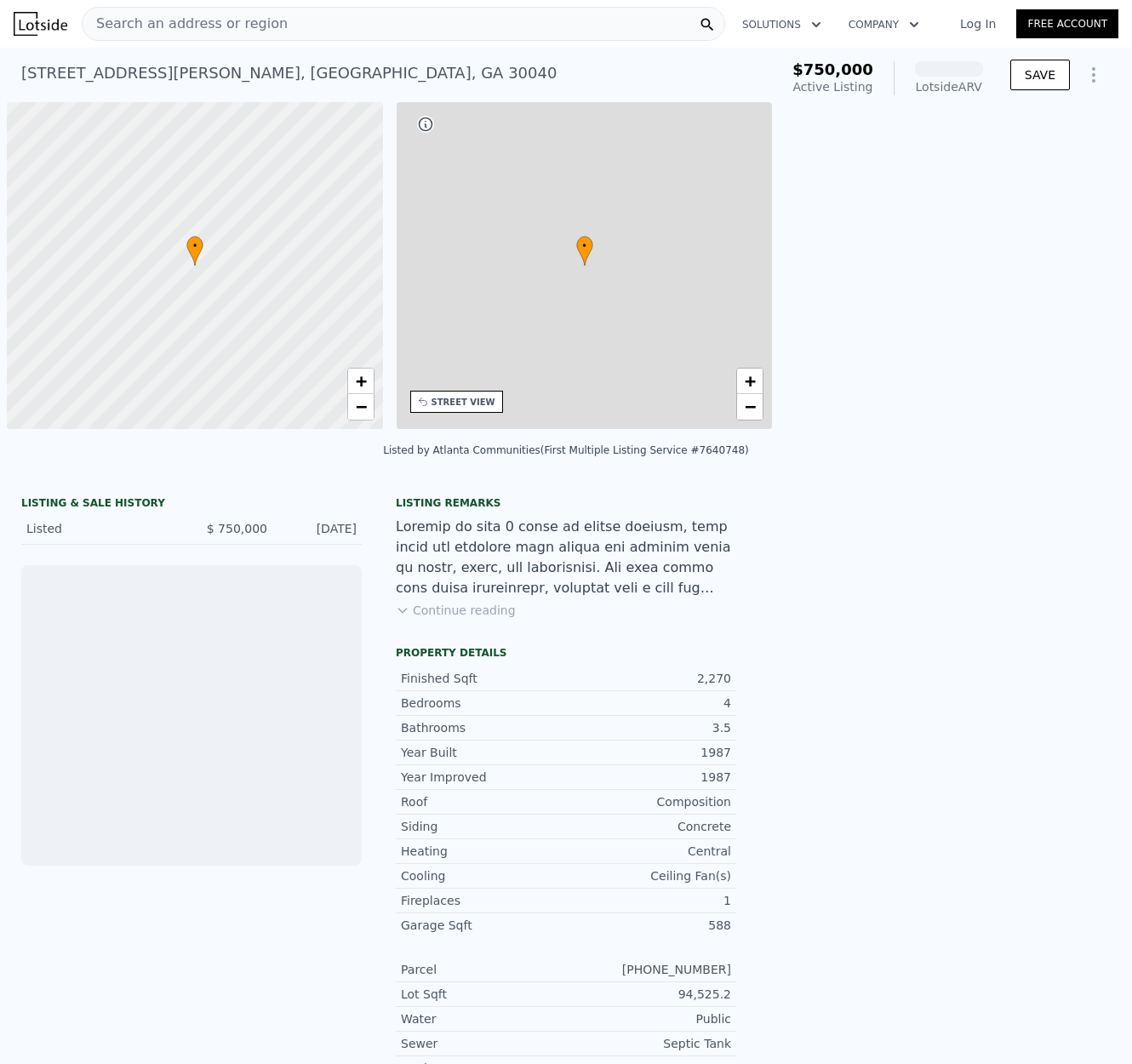
scroll to position [0, 7]
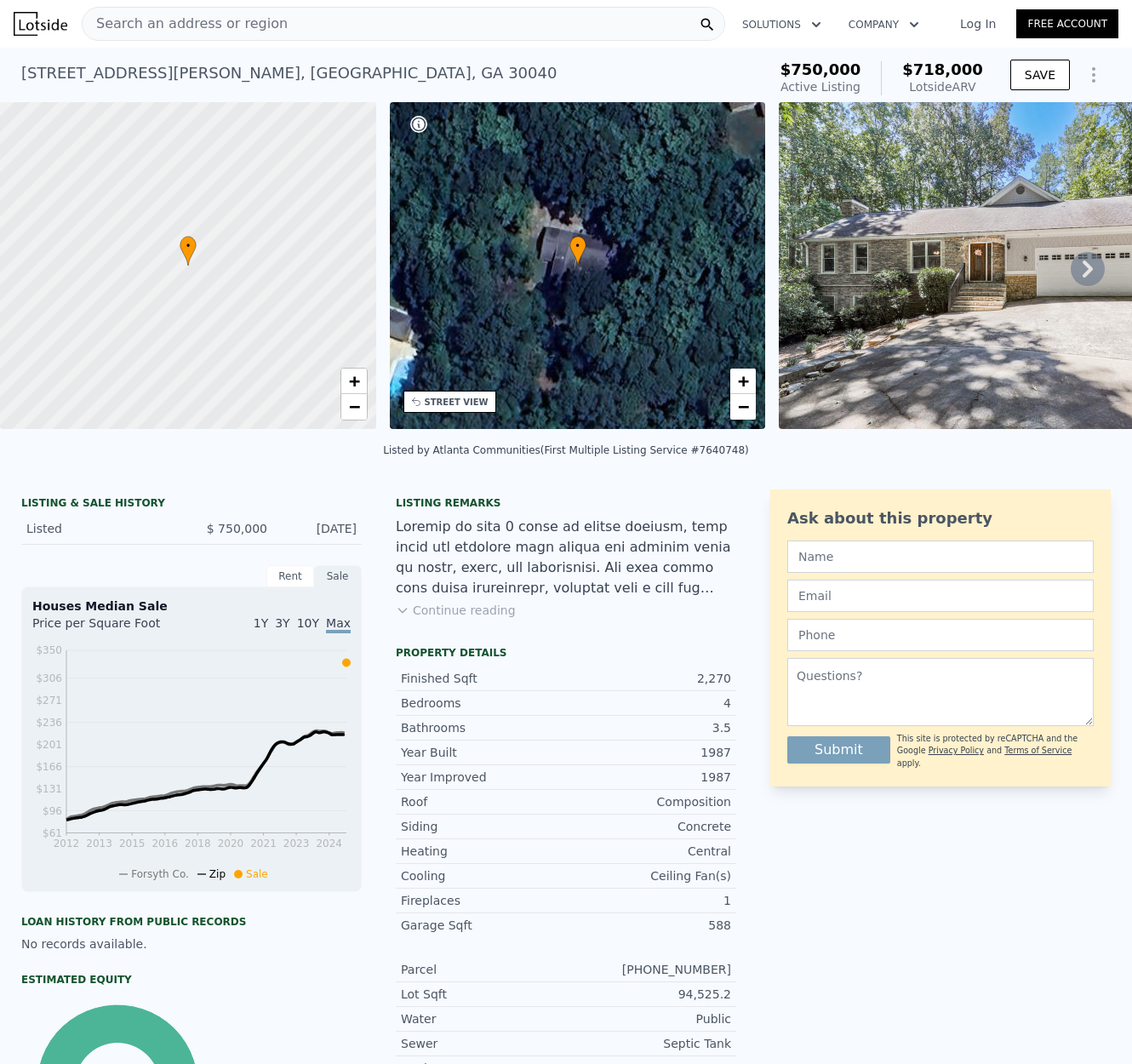
click at [160, 73] on div "[STREET_ADDRESS][PERSON_NAME]" at bounding box center [288, 72] width 535 height 23
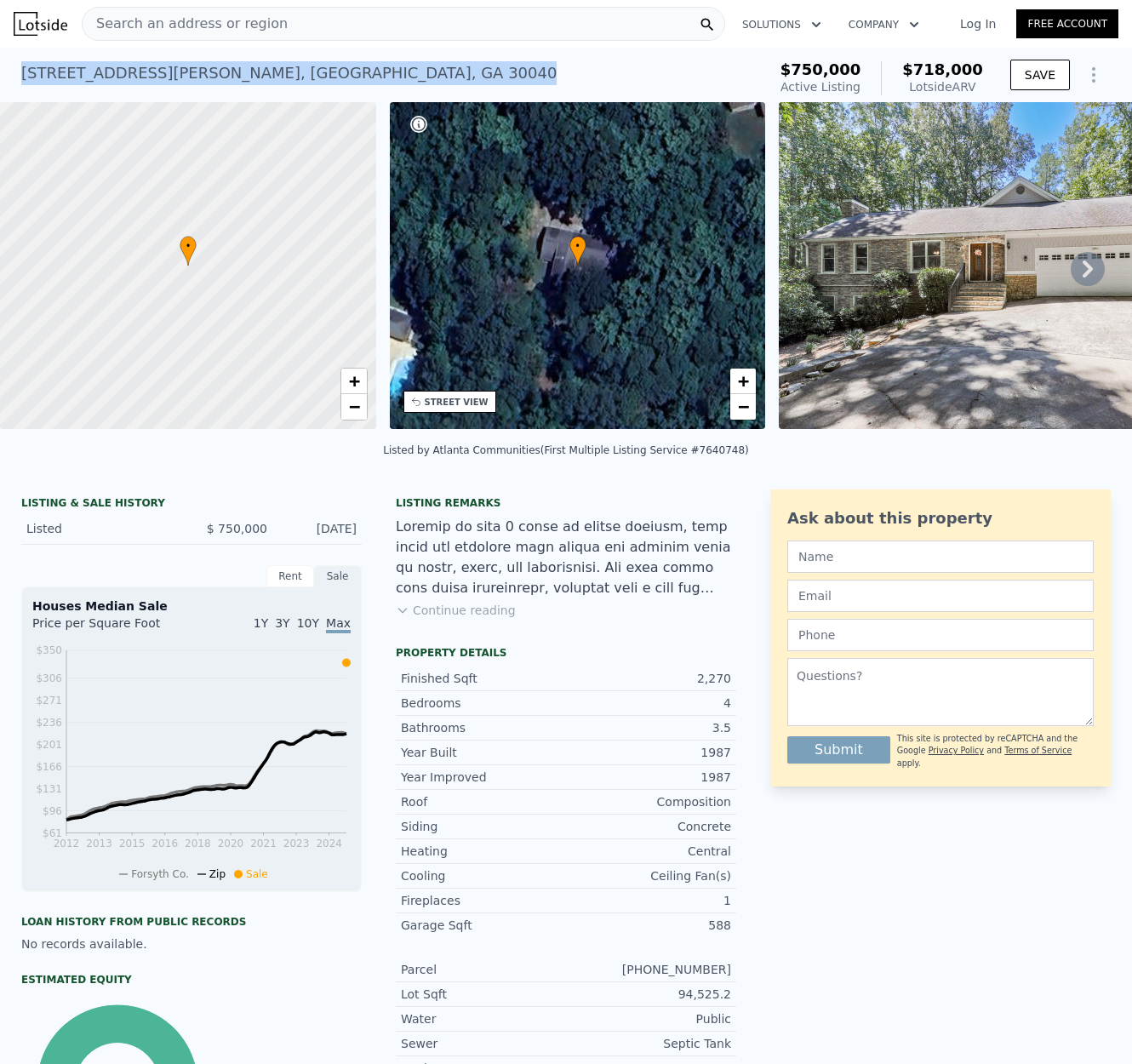
click at [160, 73] on div "[STREET_ADDRESS][PERSON_NAME]" at bounding box center [288, 72] width 535 height 23
copy div "[STREET_ADDRESS][PERSON_NAME] Active at $750k (~ARV $718k )"
